Goal: Check status

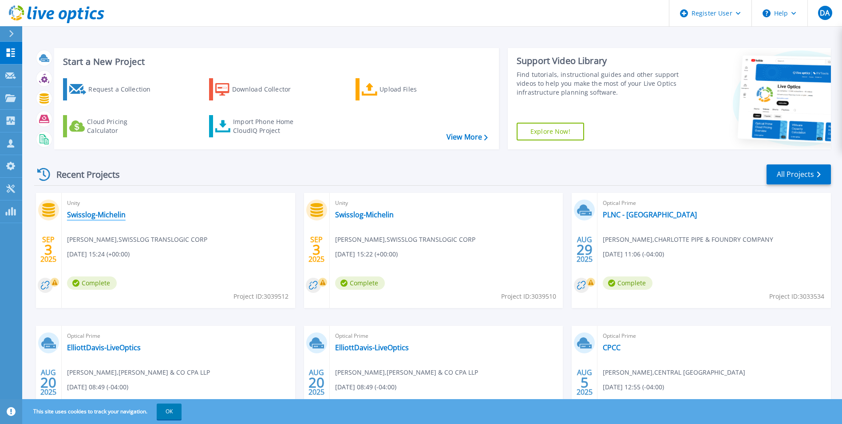
click at [111, 216] on link "Swisslog-Michelin" at bounding box center [96, 214] width 59 height 9
click at [365, 217] on link "Swisslog-Michelin" at bounding box center [364, 214] width 59 height 9
click at [112, 211] on link "Swisslog-Michelin" at bounding box center [96, 214] width 59 height 9
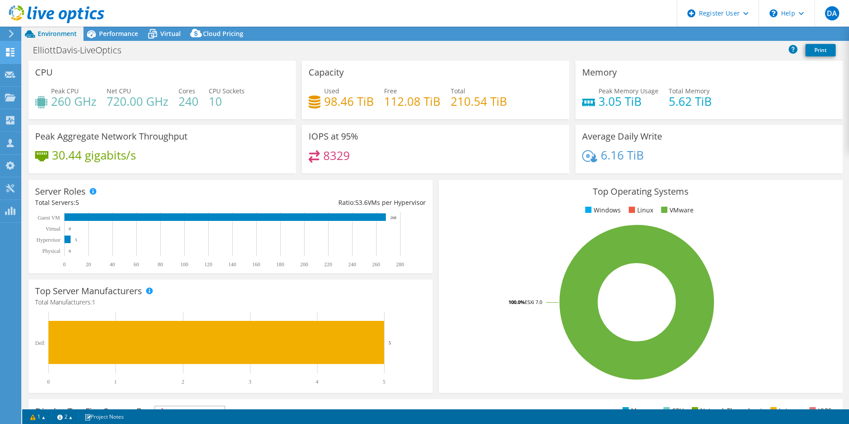
select select "USD"
